Goal: Transaction & Acquisition: Purchase product/service

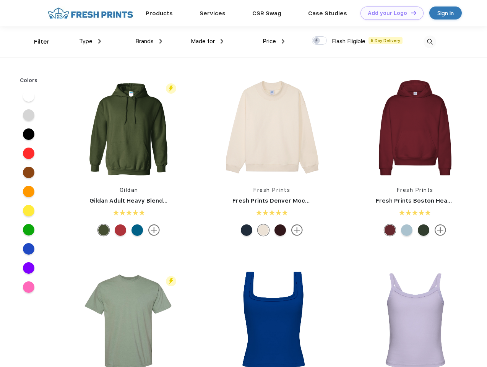
click at [389, 13] on link "Add your Logo Design Tool" at bounding box center [391, 12] width 63 height 13
click at [0, 0] on div "Design Tool" at bounding box center [0, 0] width 0 height 0
click at [410, 13] on link "Add your Logo Design Tool" at bounding box center [391, 12] width 63 height 13
click at [37, 42] on div "Filter" at bounding box center [42, 41] width 16 height 9
click at [90, 41] on span "Type" at bounding box center [85, 41] width 13 height 7
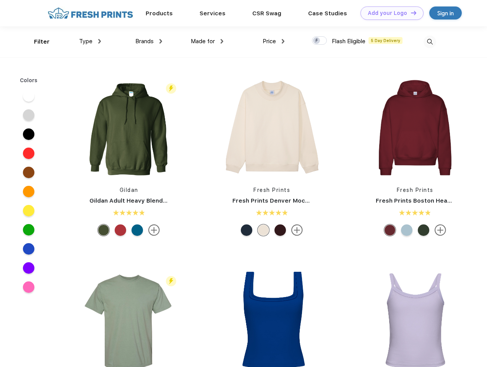
click at [149, 41] on span "Brands" at bounding box center [144, 41] width 18 height 7
click at [207, 41] on span "Made for" at bounding box center [203, 41] width 24 height 7
click at [274, 41] on span "Price" at bounding box center [269, 41] width 13 height 7
click at [319, 41] on div at bounding box center [319, 40] width 15 height 8
click at [317, 41] on input "checkbox" at bounding box center [314, 38] width 5 height 5
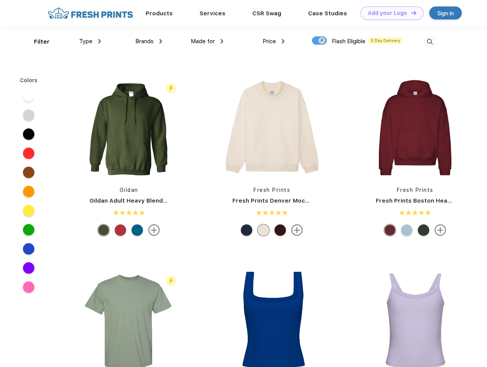
click at [430, 42] on img at bounding box center [429, 42] width 13 height 13
